Goal: Communication & Community: Answer question/provide support

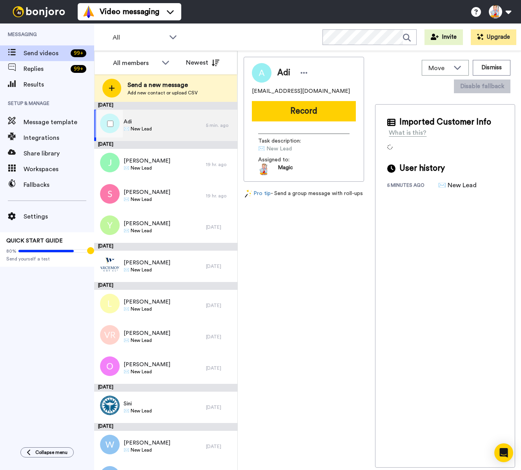
click at [163, 129] on div "Adi ✉️ New Lead" at bounding box center [150, 125] width 112 height 31
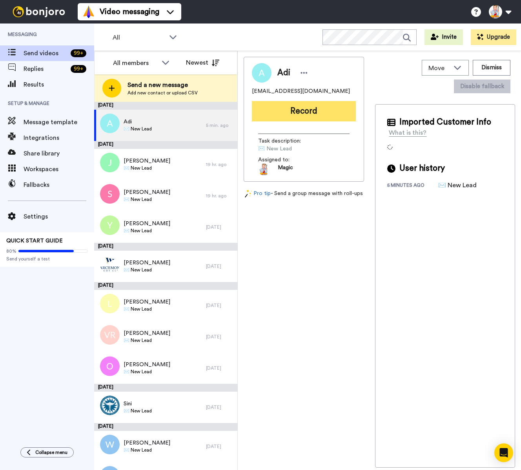
click at [298, 111] on button "Record" at bounding box center [304, 111] width 104 height 20
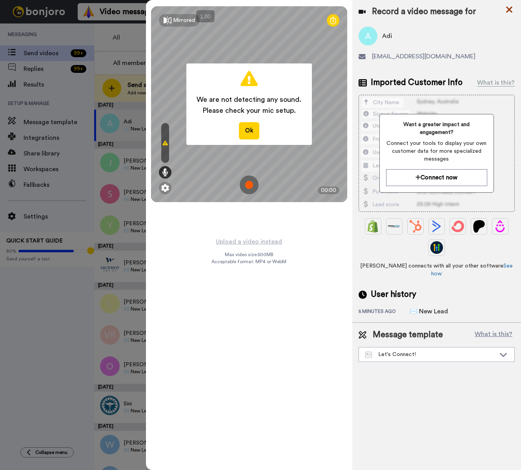
click at [511, 11] on icon at bounding box center [509, 10] width 6 height 6
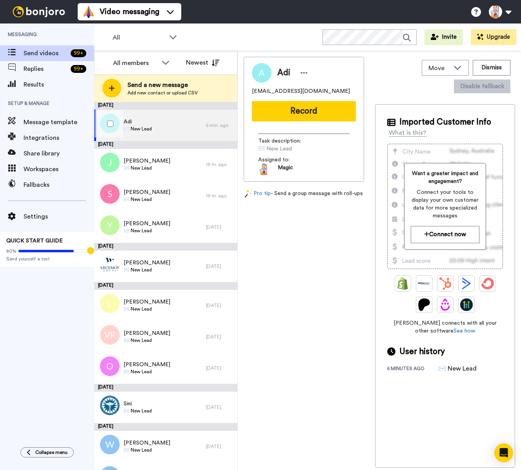
click at [159, 129] on div "Adi ✉️ New Lead" at bounding box center [150, 125] width 112 height 31
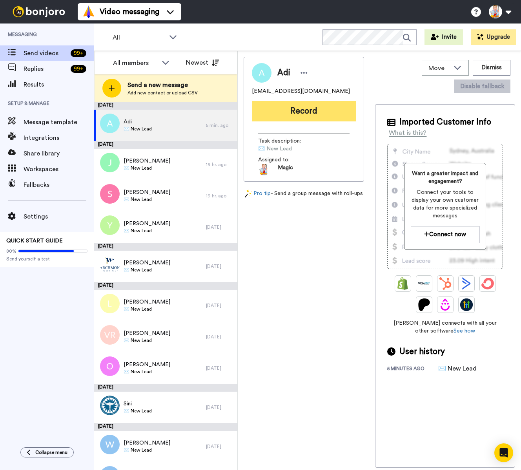
click at [301, 108] on button "Record" at bounding box center [304, 111] width 104 height 20
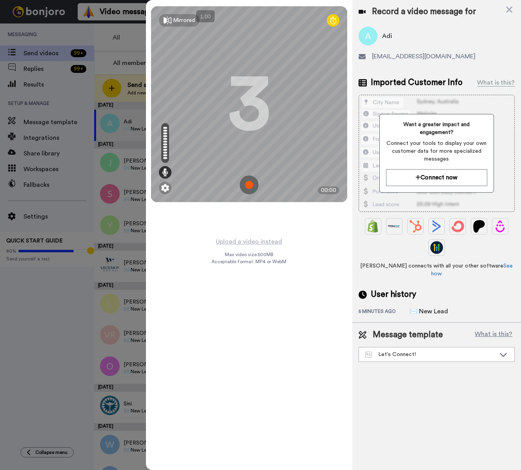
click at [248, 185] on img at bounding box center [248, 185] width 19 height 19
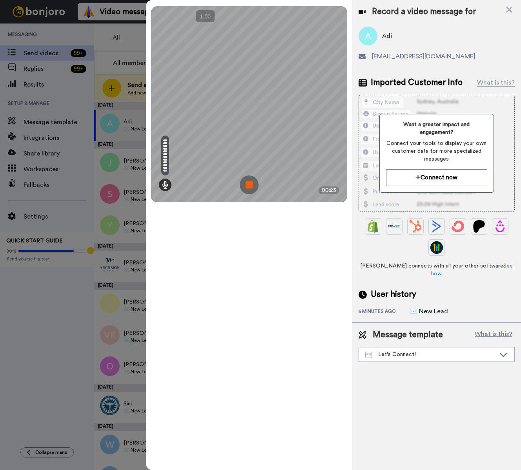
click at [248, 185] on img at bounding box center [248, 185] width 19 height 19
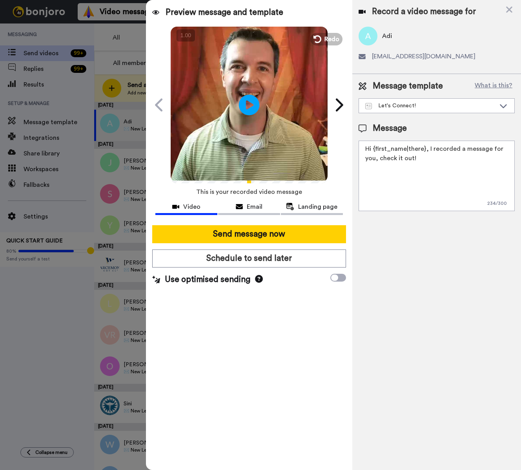
click at [250, 104] on icon "Play/Pause" at bounding box center [249, 104] width 21 height 37
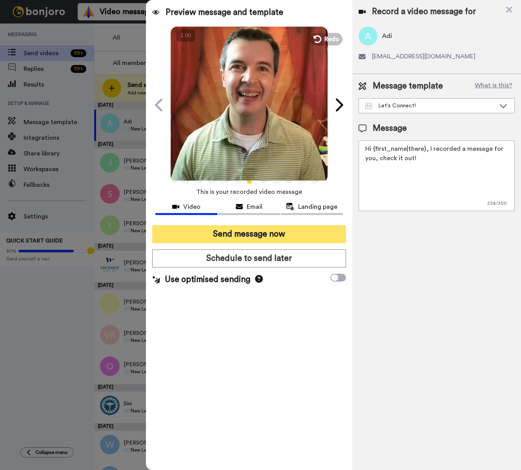
click at [274, 232] on button "Send message now" at bounding box center [249, 234] width 194 height 18
